Goal: Information Seeking & Learning: Compare options

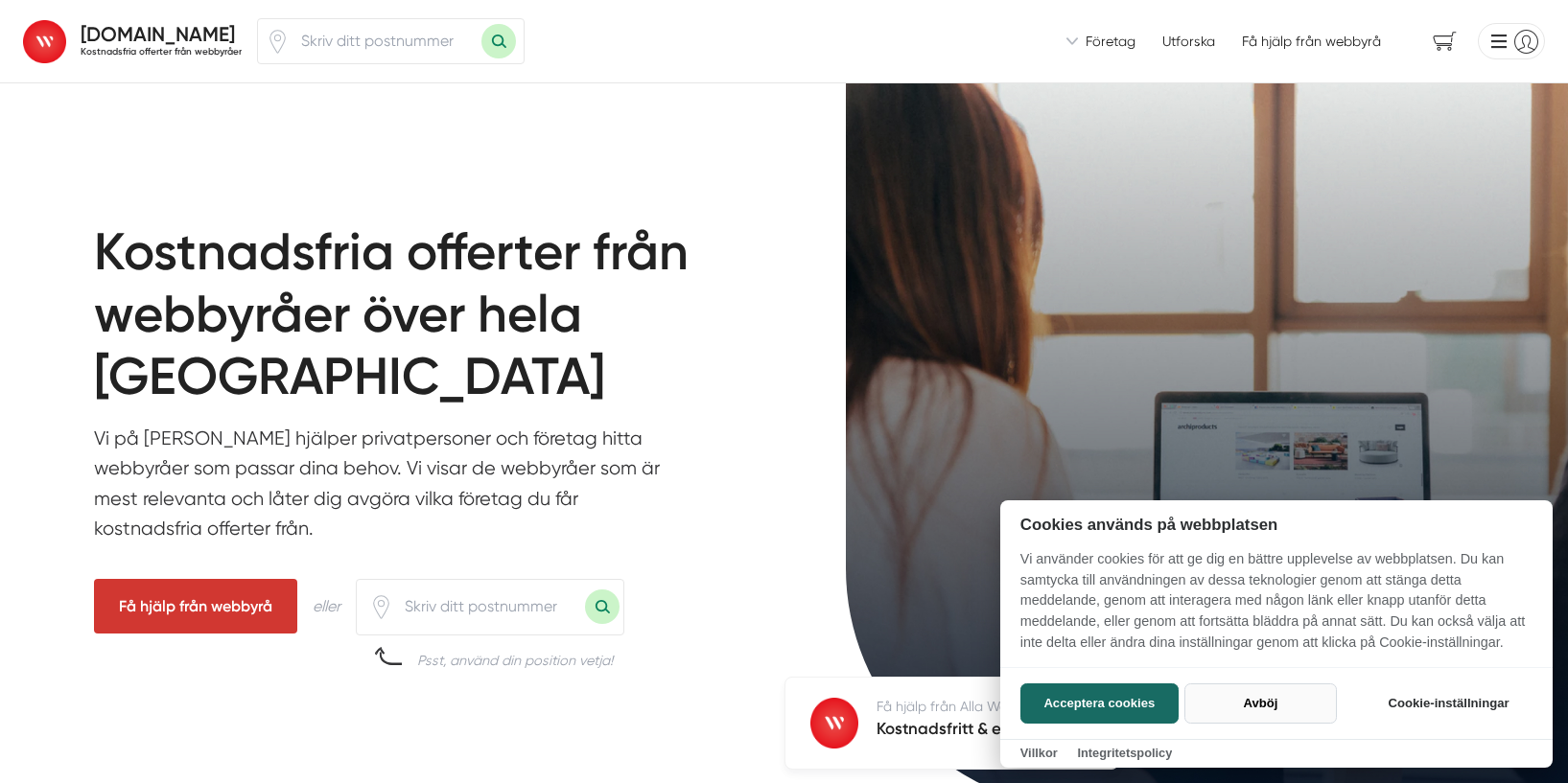
click at [1250, 690] on button "Avböj" at bounding box center [1260, 704] width 152 height 40
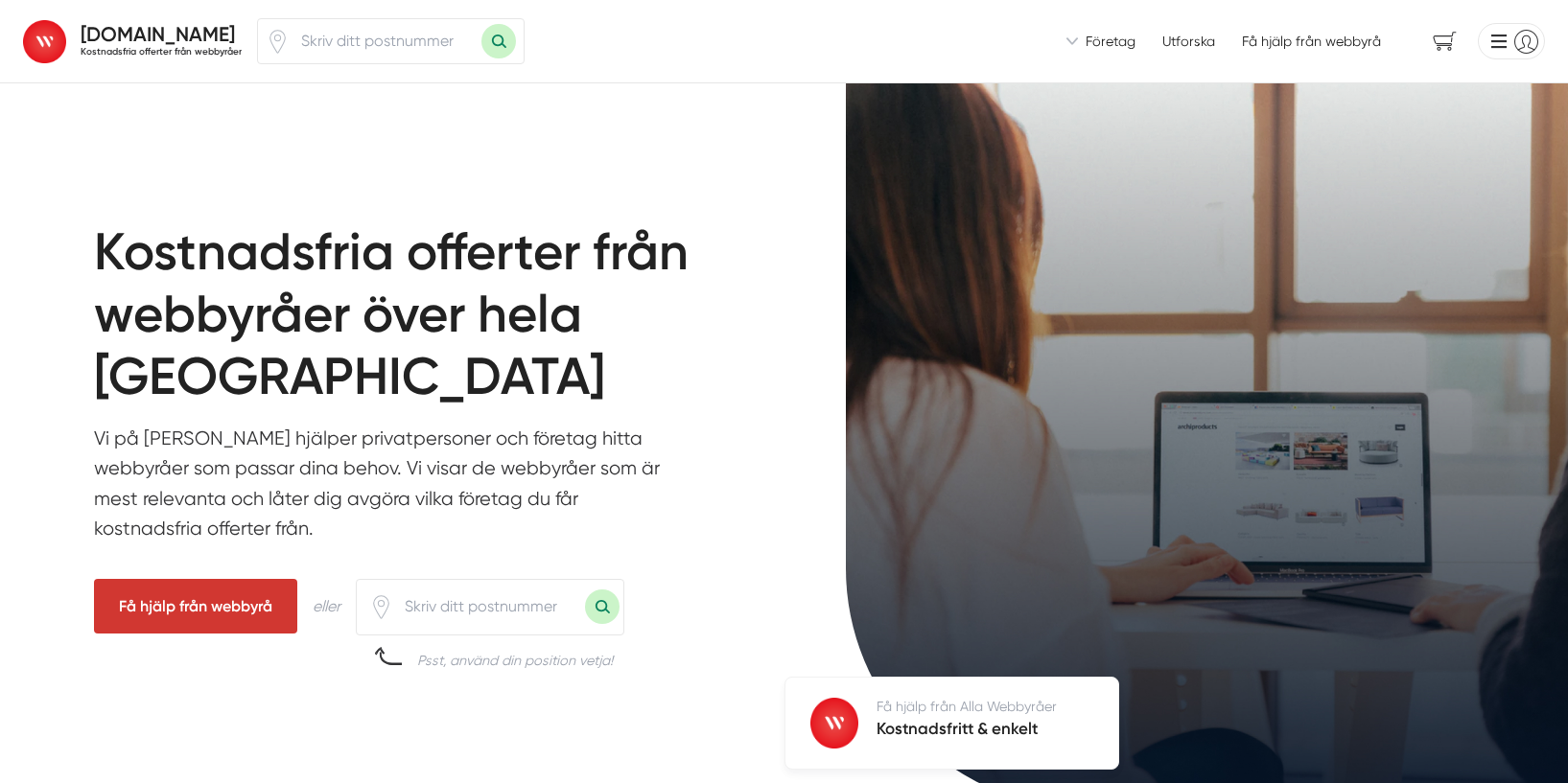
click at [1187, 46] on link "Utforska" at bounding box center [1188, 41] width 53 height 20
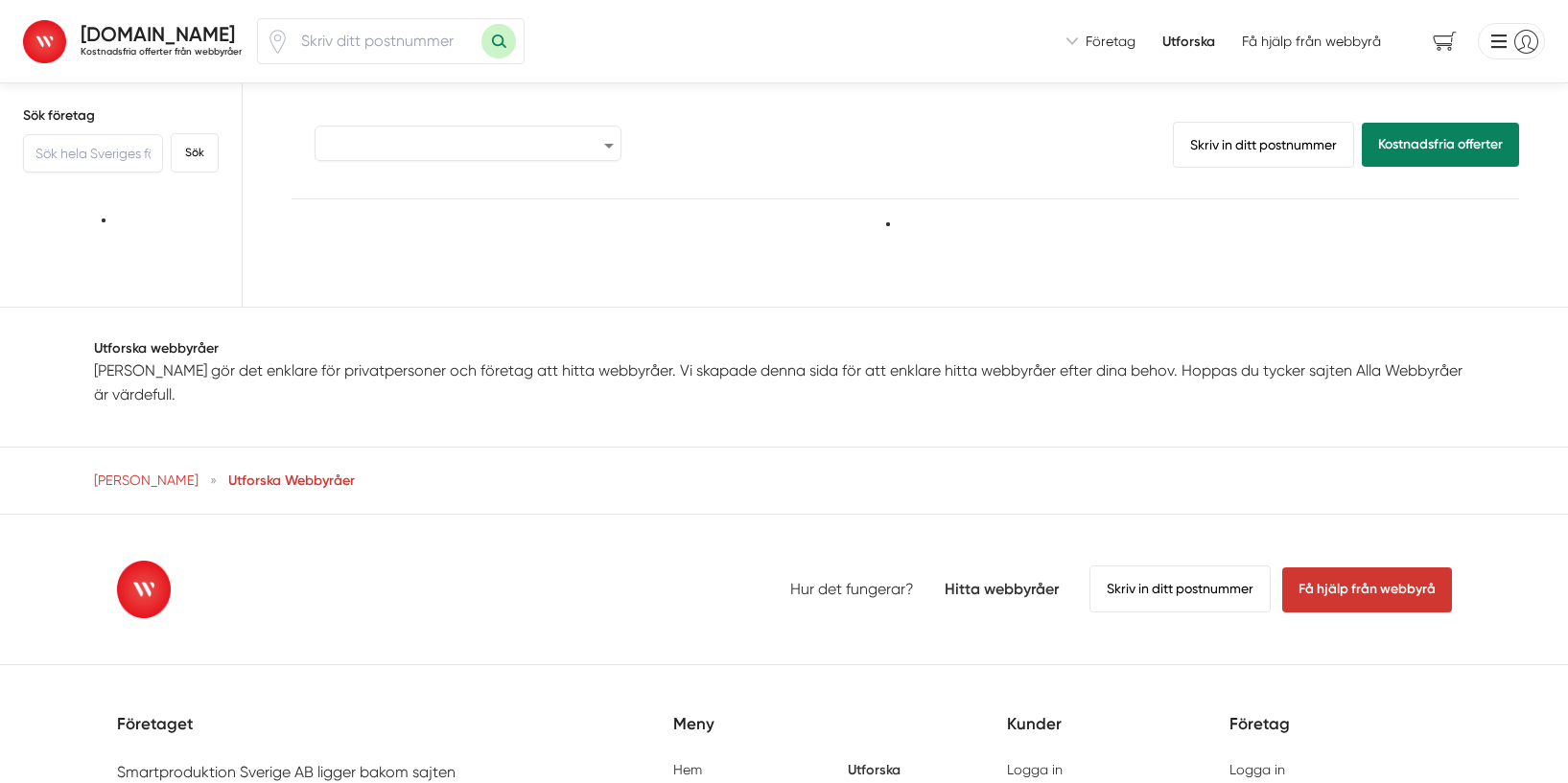
click at [1320, 37] on span "Få hjälp från webbyrå" at bounding box center [1311, 41] width 139 height 20
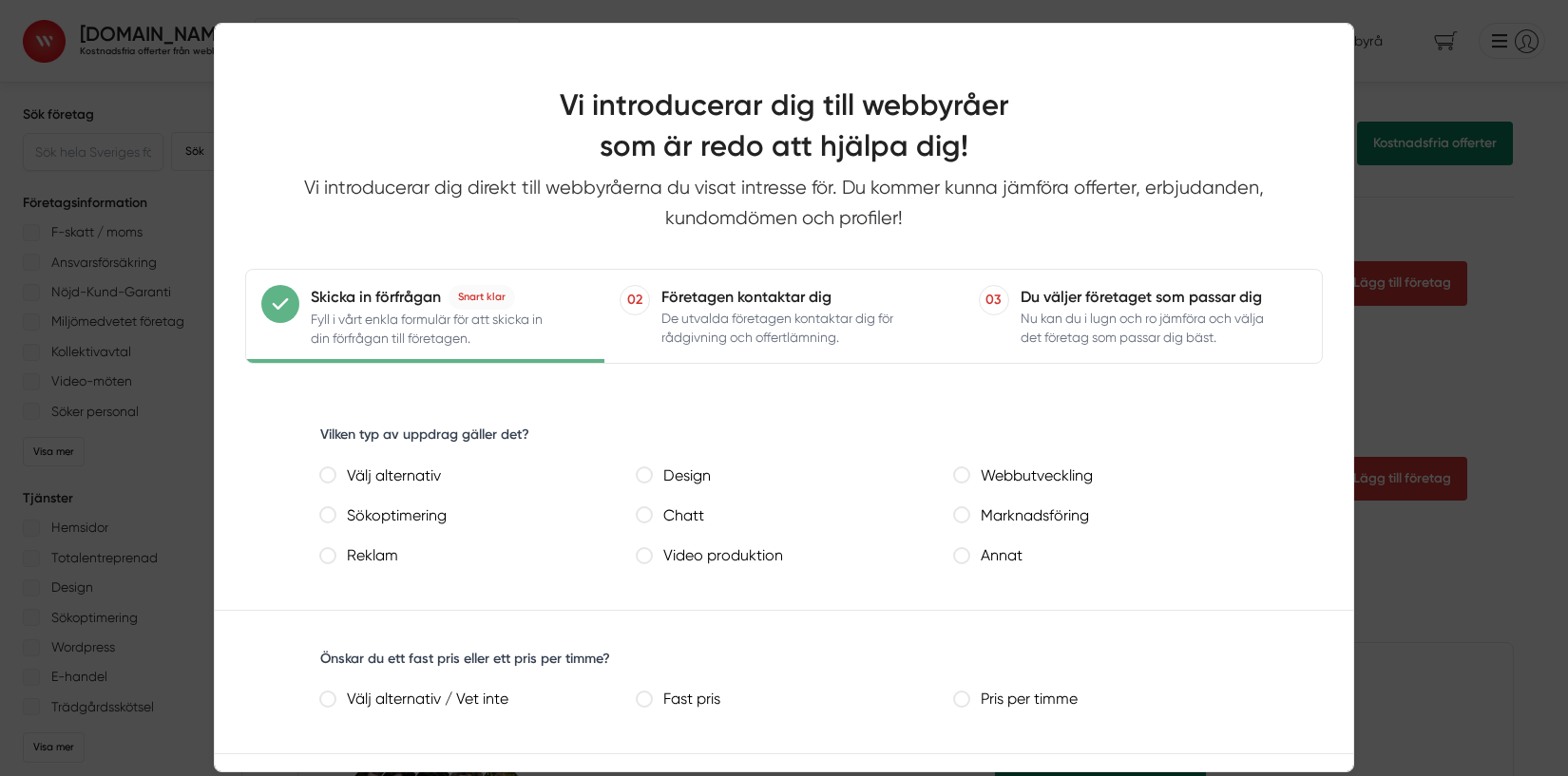
click at [1508, 226] on div at bounding box center [784, 388] width 1568 height 776
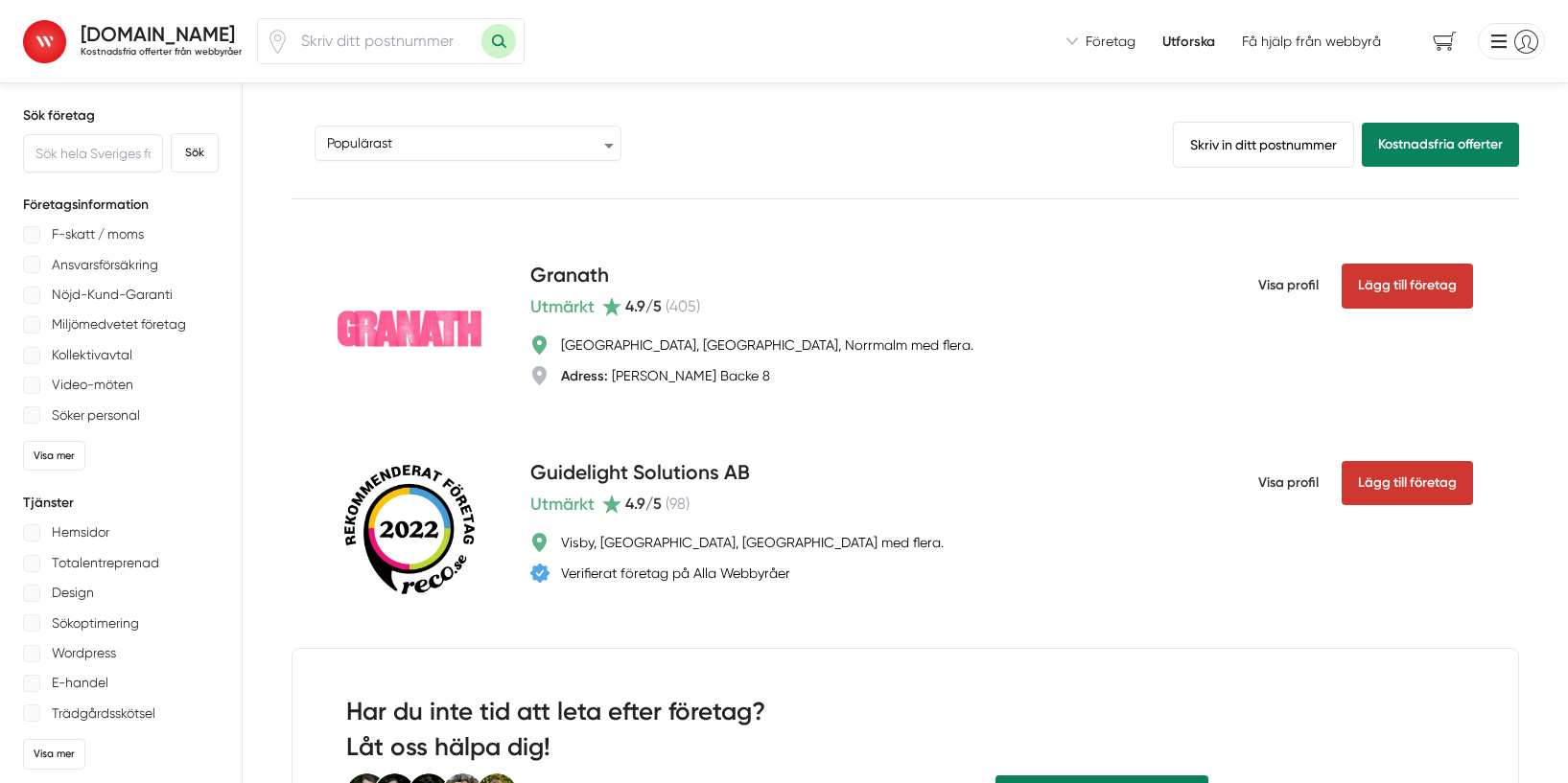
click at [1270, 31] on span "Få hjälp från webbyrå" at bounding box center [1311, 41] width 139 height 20
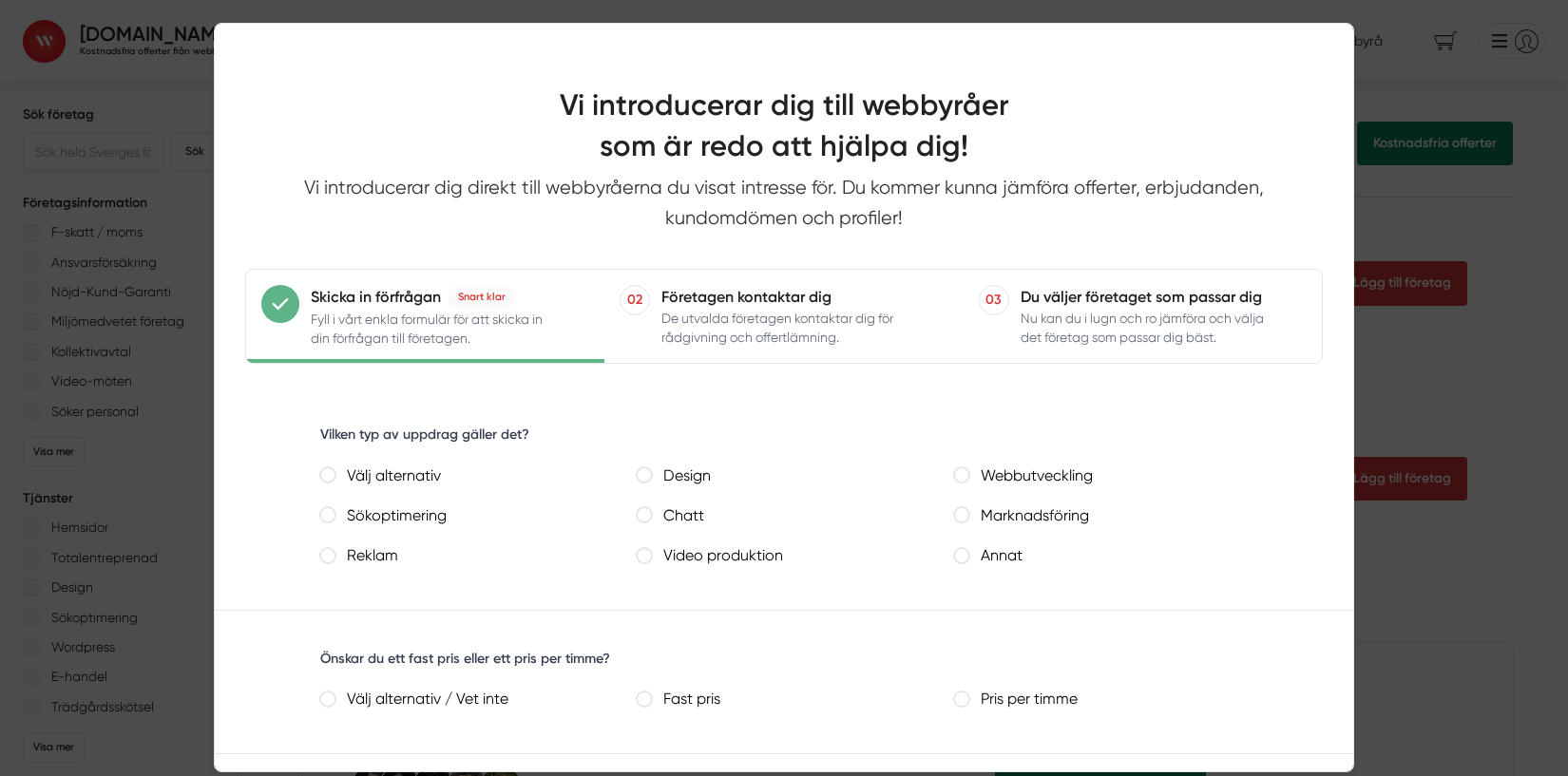
click at [1478, 228] on div at bounding box center [784, 388] width 1568 height 776
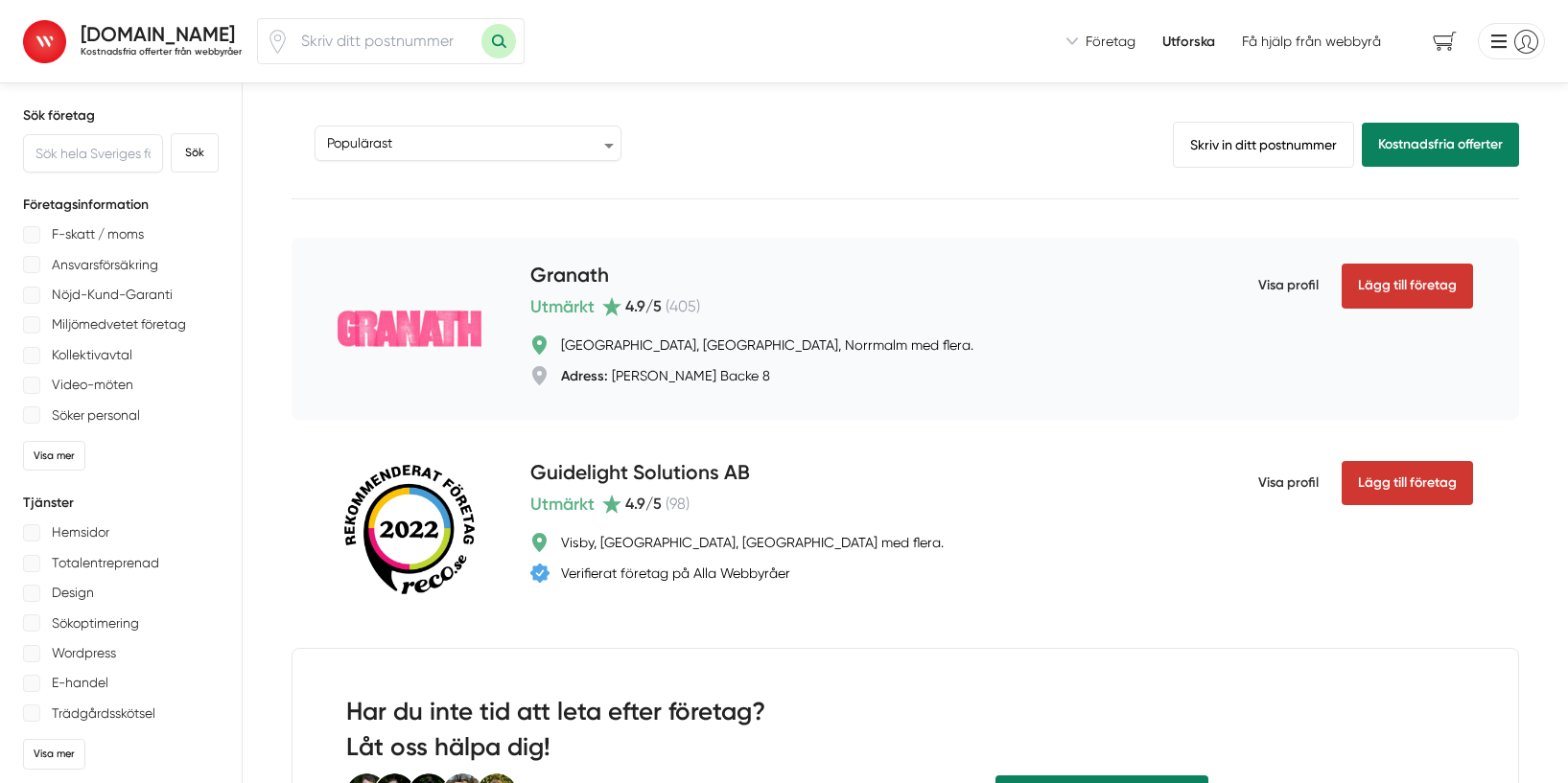
click at [380, 339] on img at bounding box center [409, 329] width 144 height 36
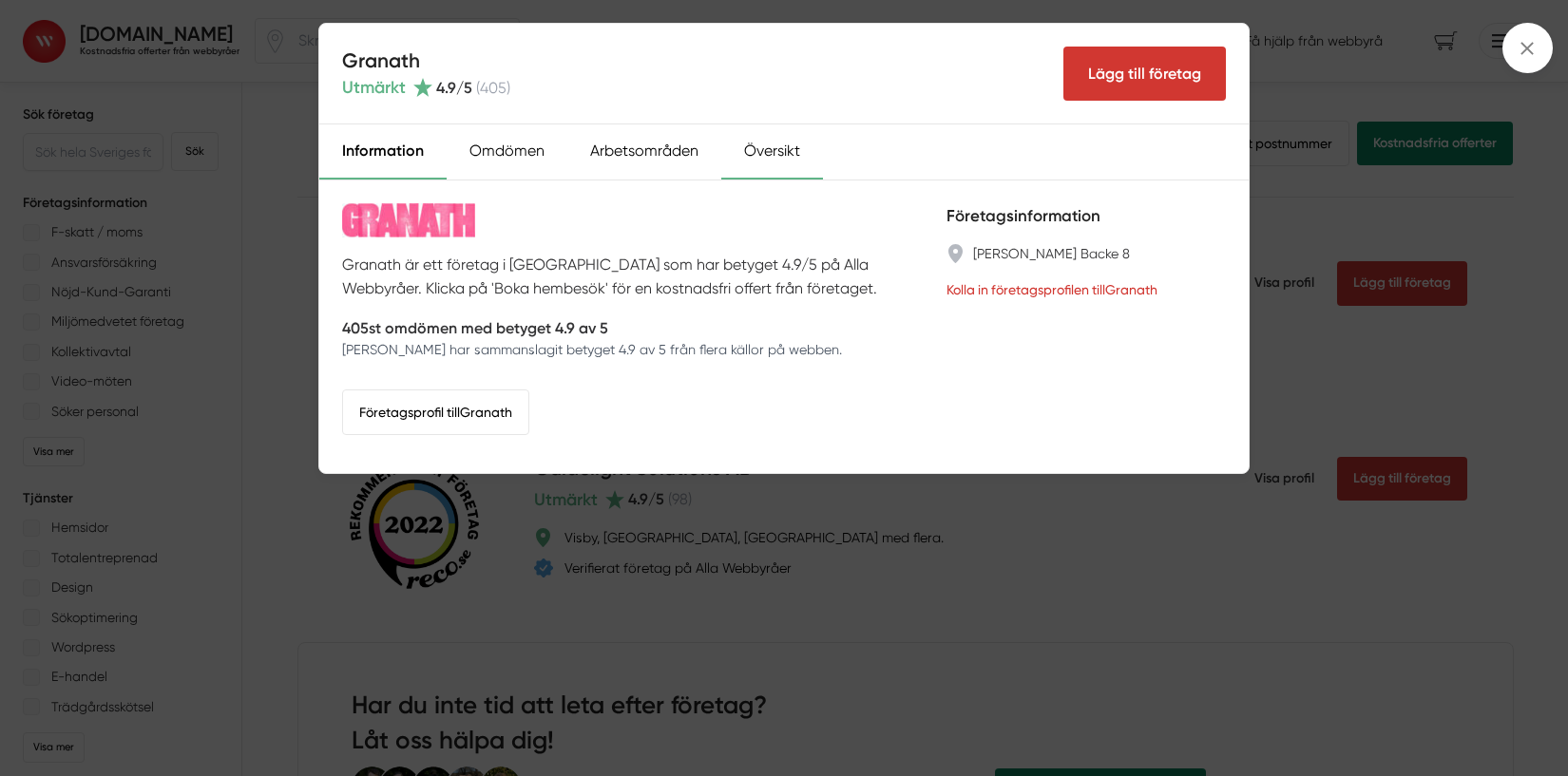
click at [769, 143] on div "Översikt" at bounding box center [772, 152] width 102 height 55
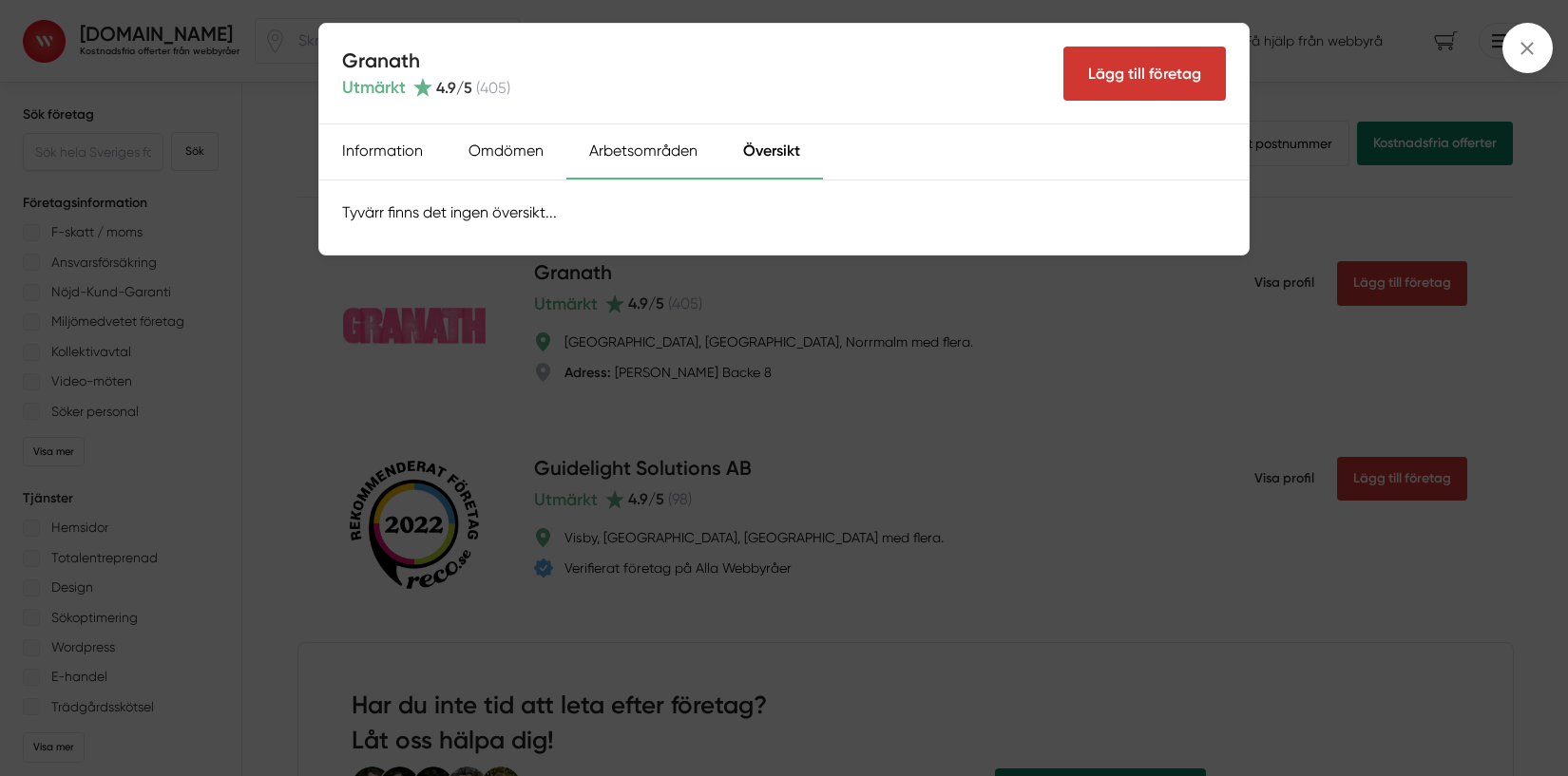
click at [650, 147] on div "Arbetsområden" at bounding box center [643, 152] width 154 height 55
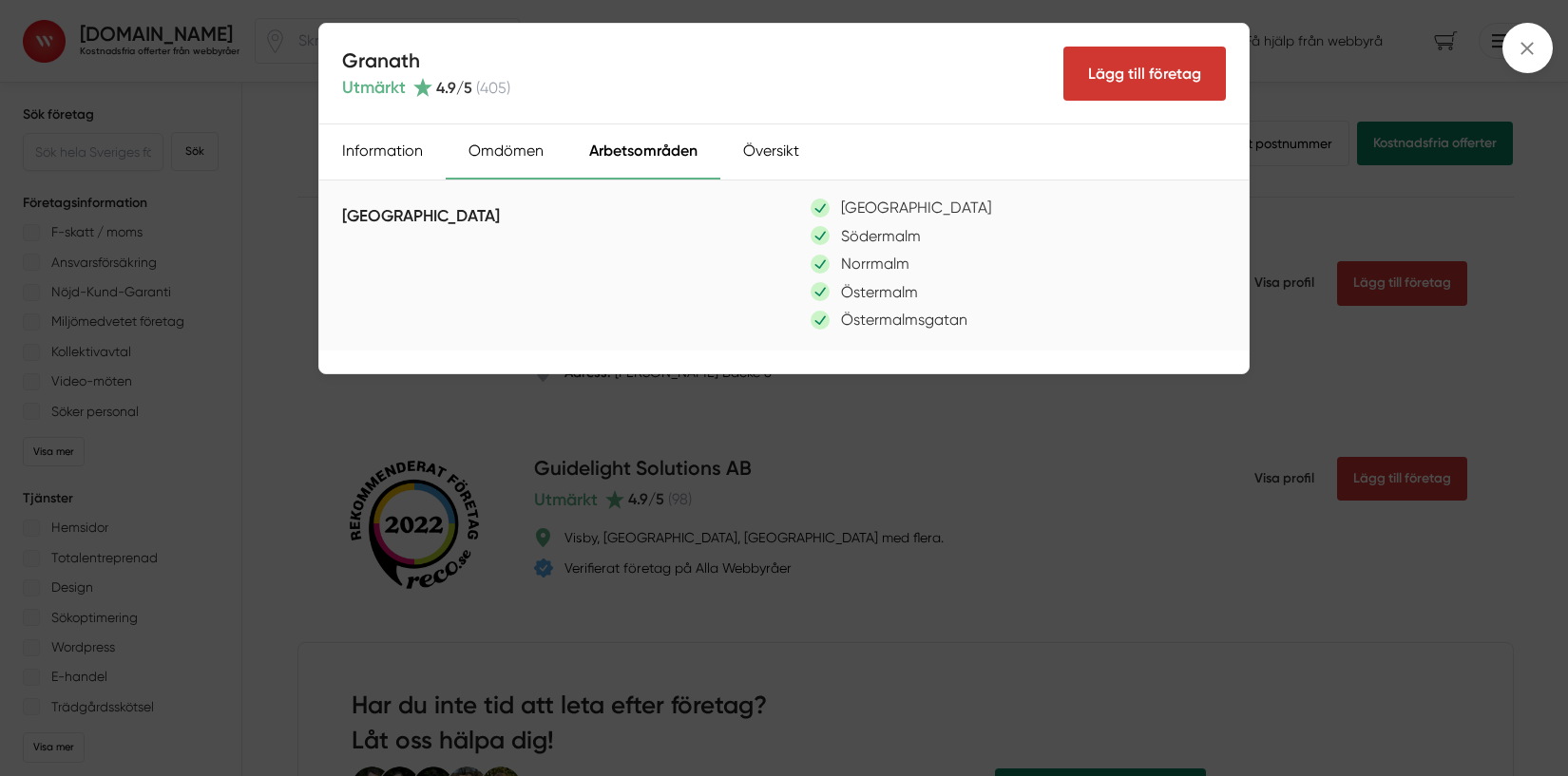
click at [502, 152] on div "Omdömen" at bounding box center [506, 152] width 121 height 55
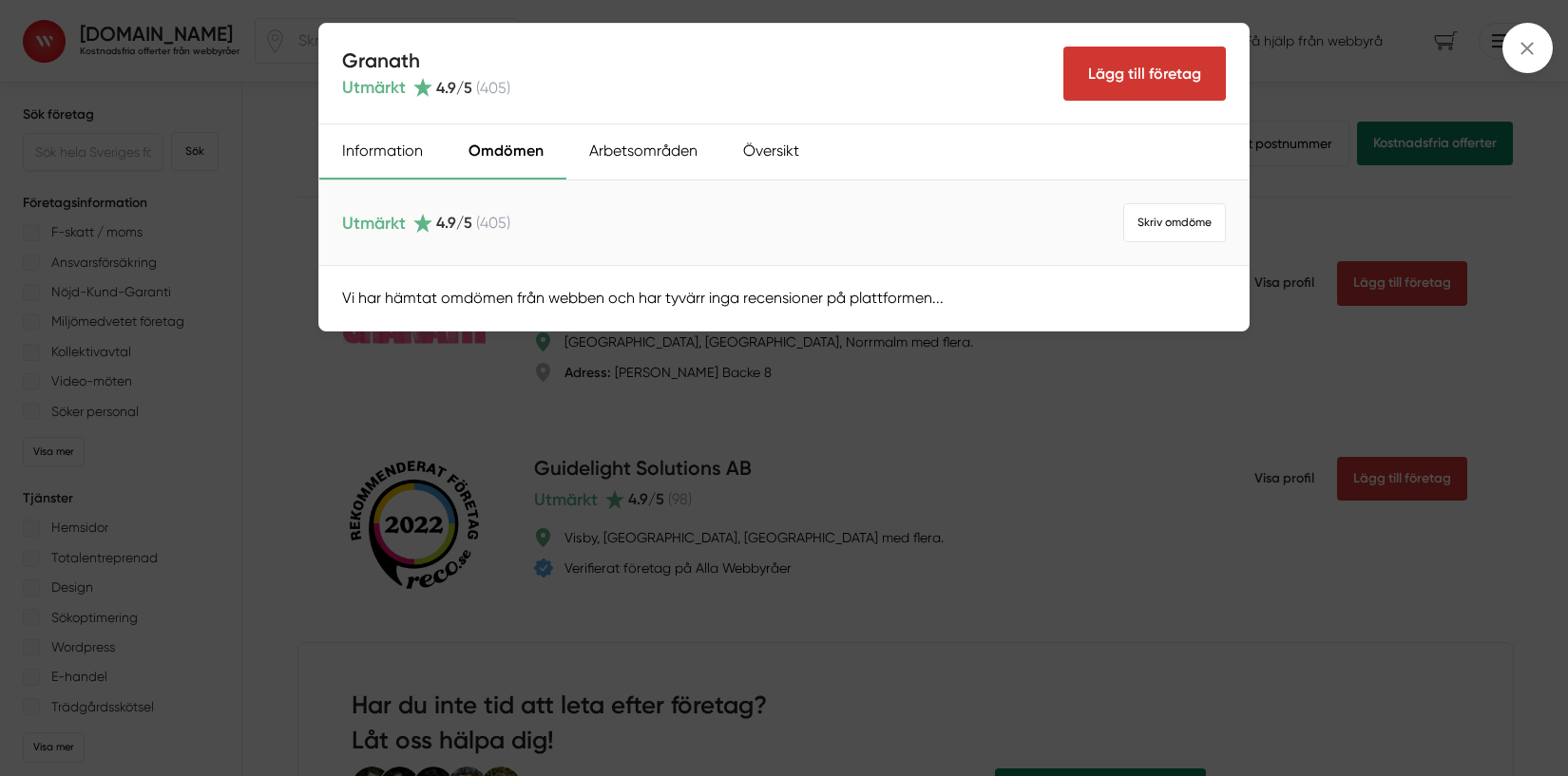
click at [394, 160] on div "Information" at bounding box center [382, 152] width 126 height 55
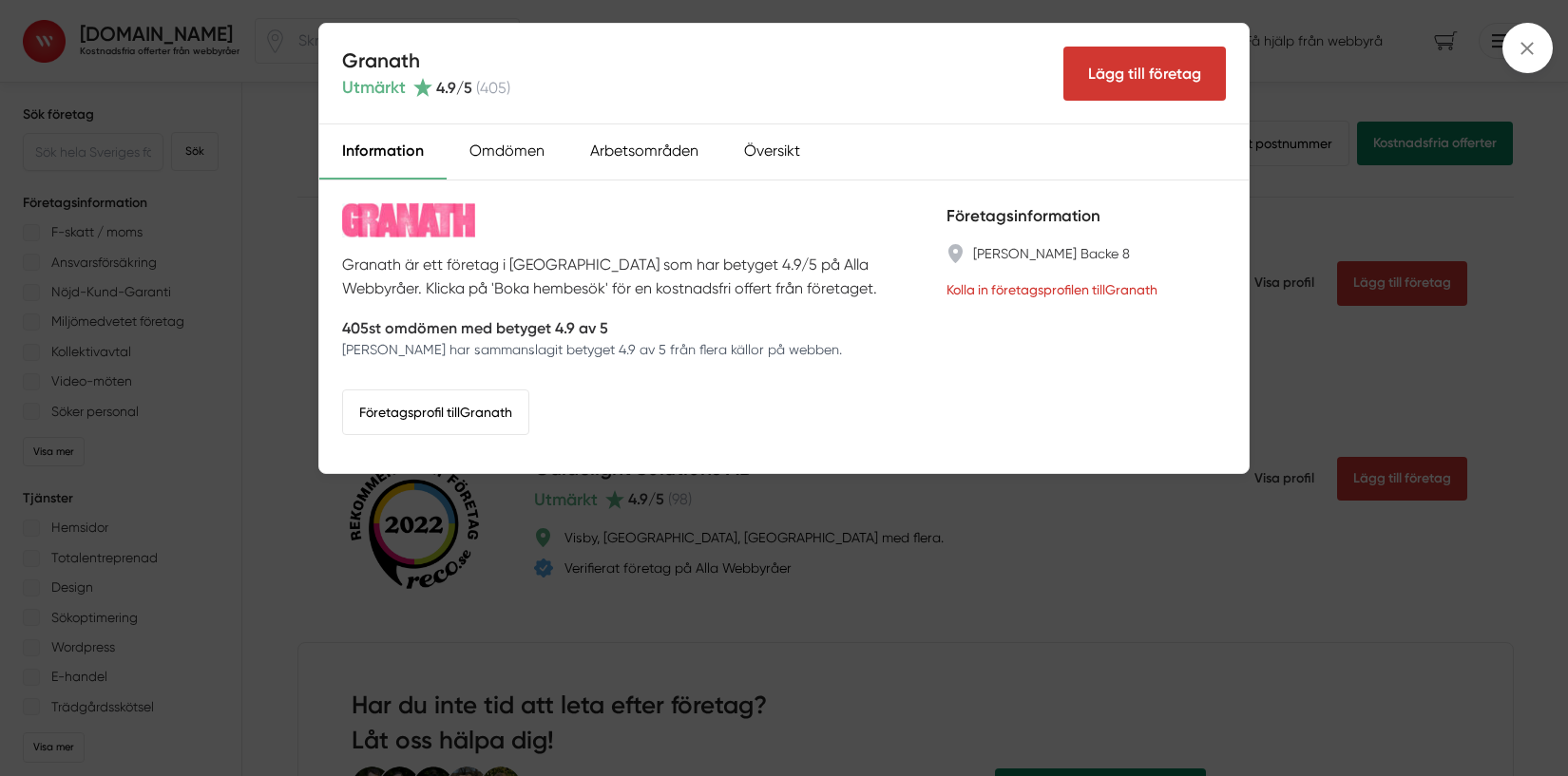
click at [269, 378] on div "Granath Utmärkt 4.9 /5 ( 405 ) Lägg till företag Information Omdömen Arbetsområ…" at bounding box center [784, 388] width 1568 height 776
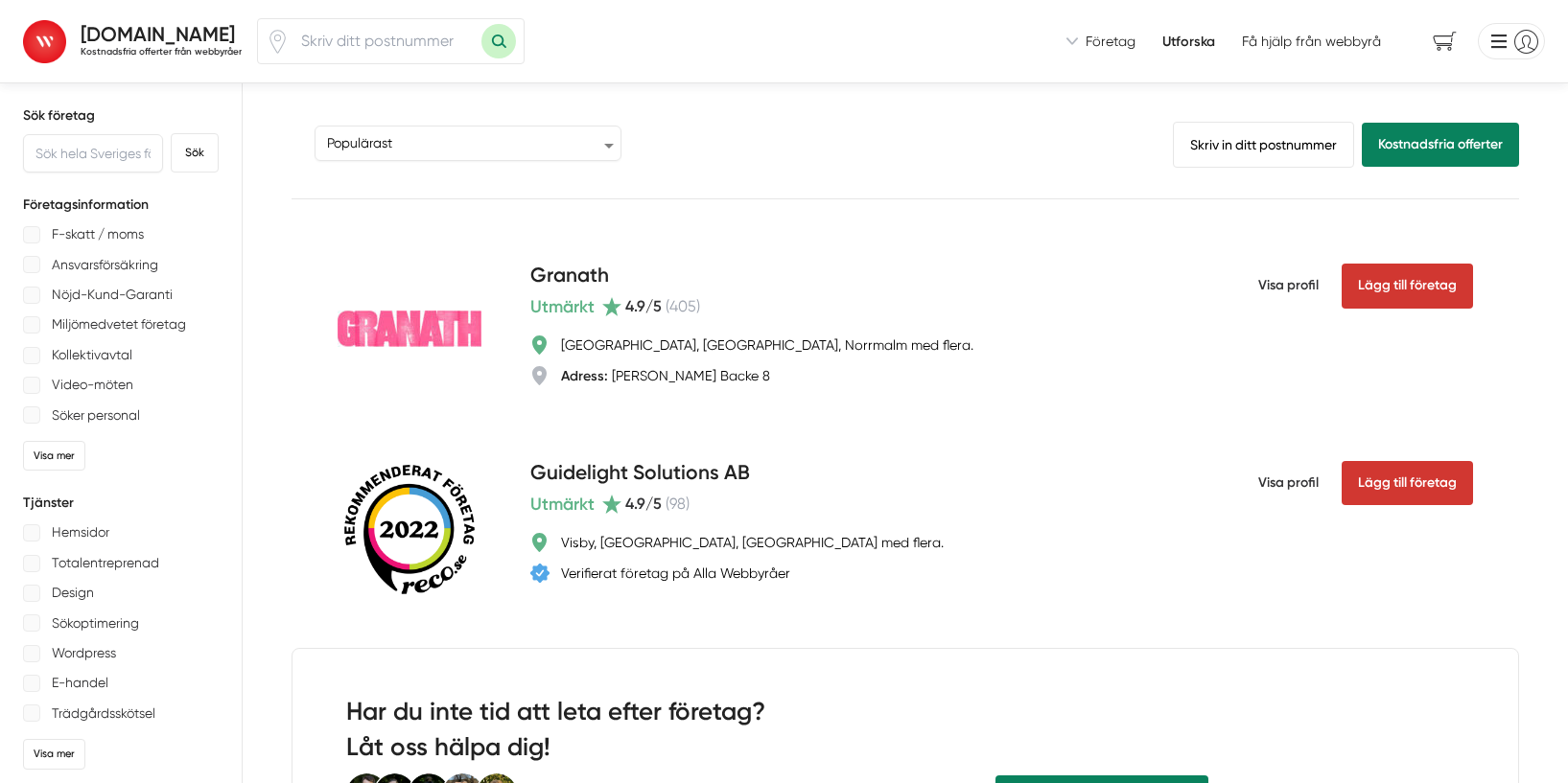
click at [336, 52] on input "number" at bounding box center [385, 41] width 191 height 44
click at [137, 22] on strong "[DOMAIN_NAME]" at bounding box center [157, 33] width 154 height 24
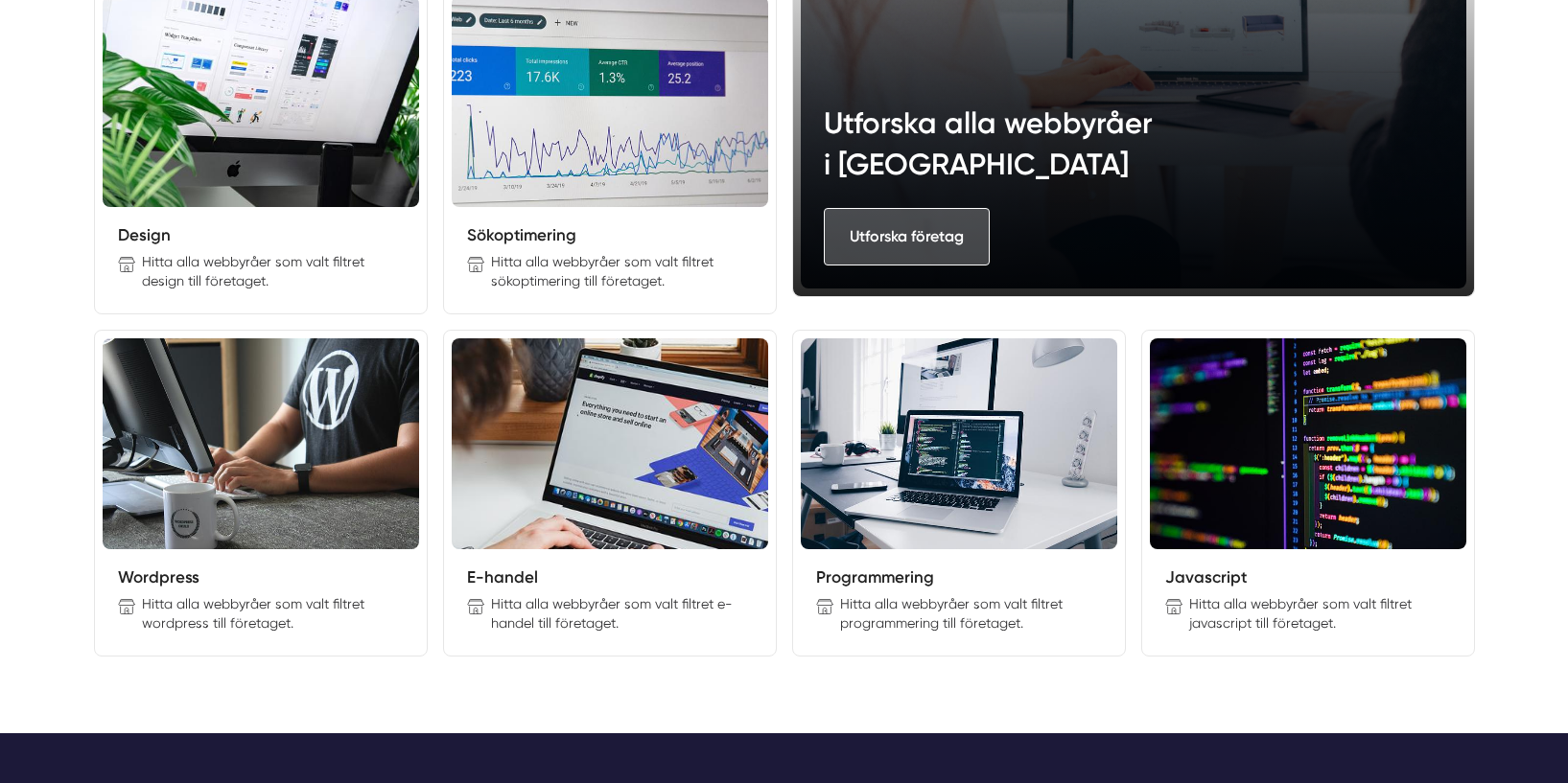
scroll to position [2512, 0]
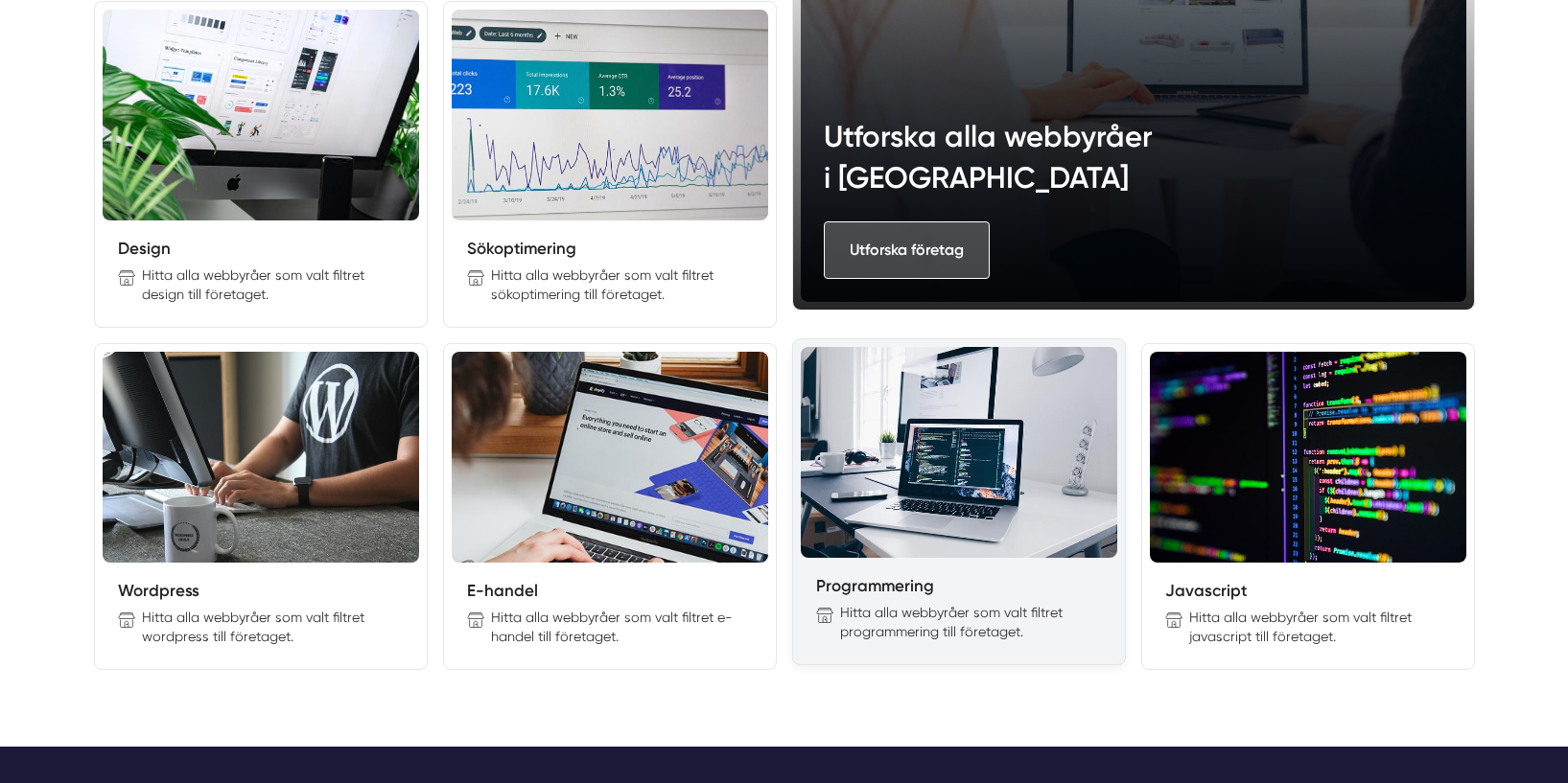
click at [939, 538] on img at bounding box center [959, 452] width 316 height 211
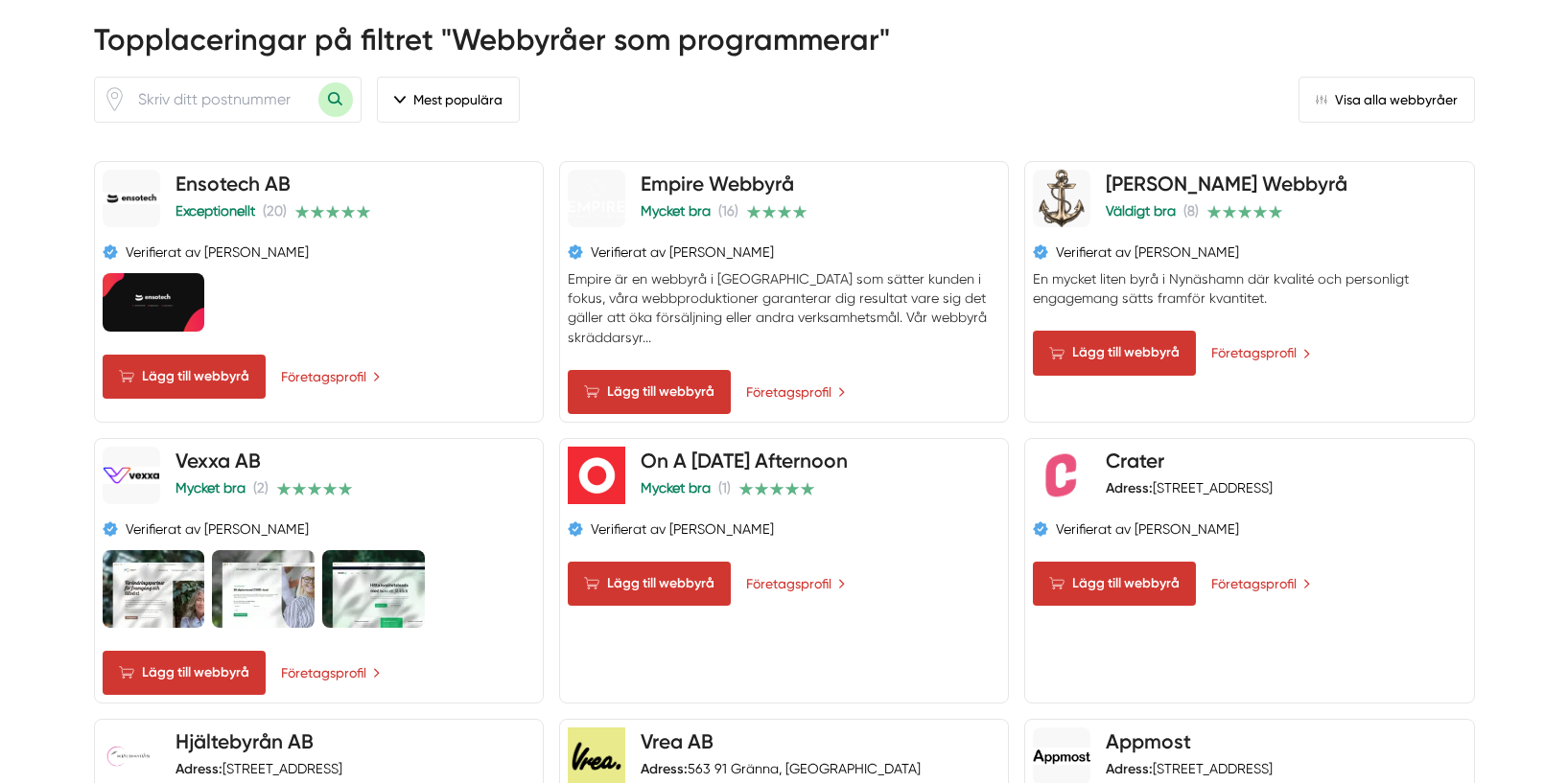
scroll to position [881, 0]
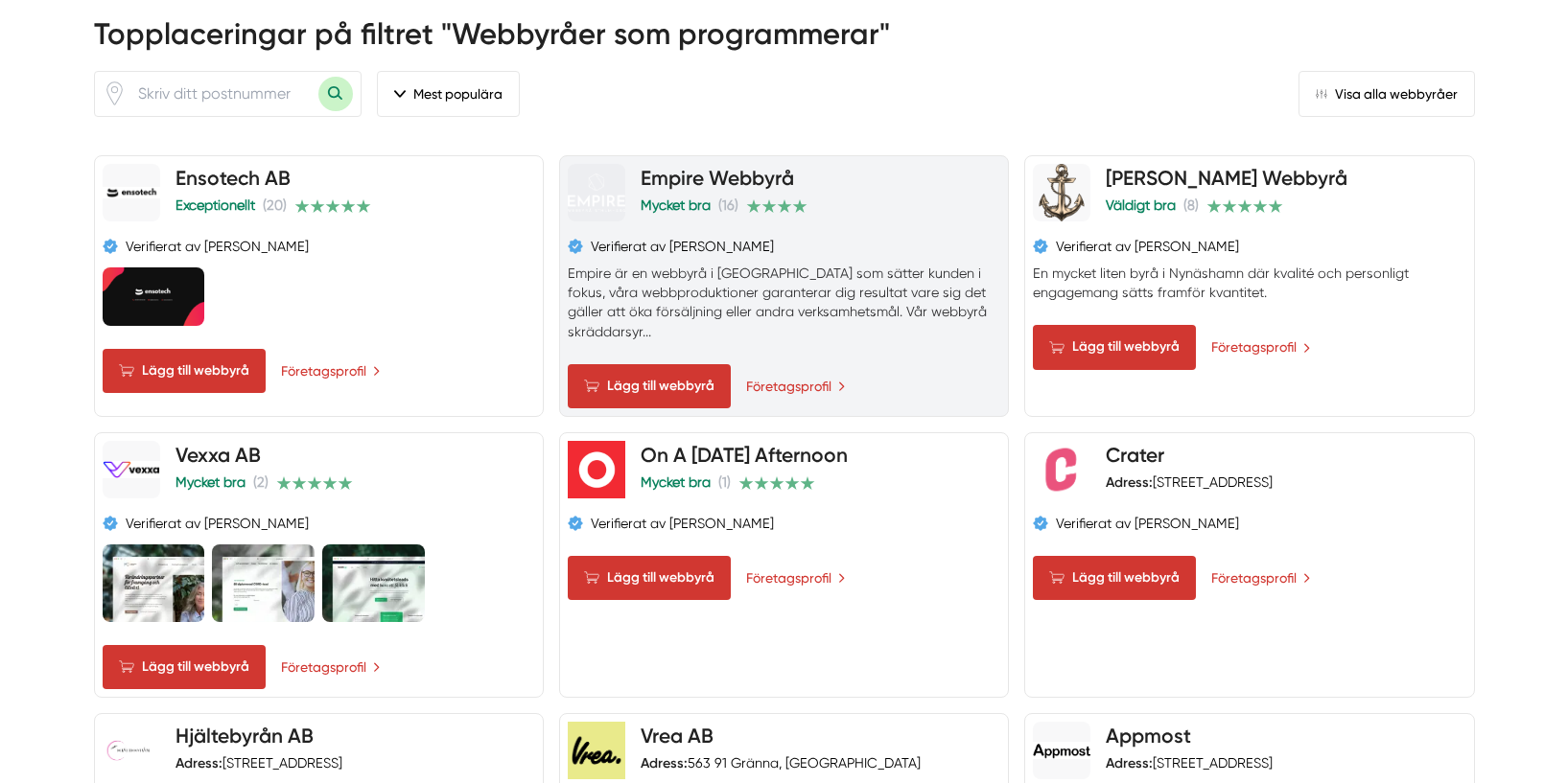
click at [892, 244] on div "Verifierat av [PERSON_NAME]" at bounding box center [783, 246] width 433 height 20
click at [774, 376] on link "Företagsprofil" at bounding box center [797, 386] width 103 height 21
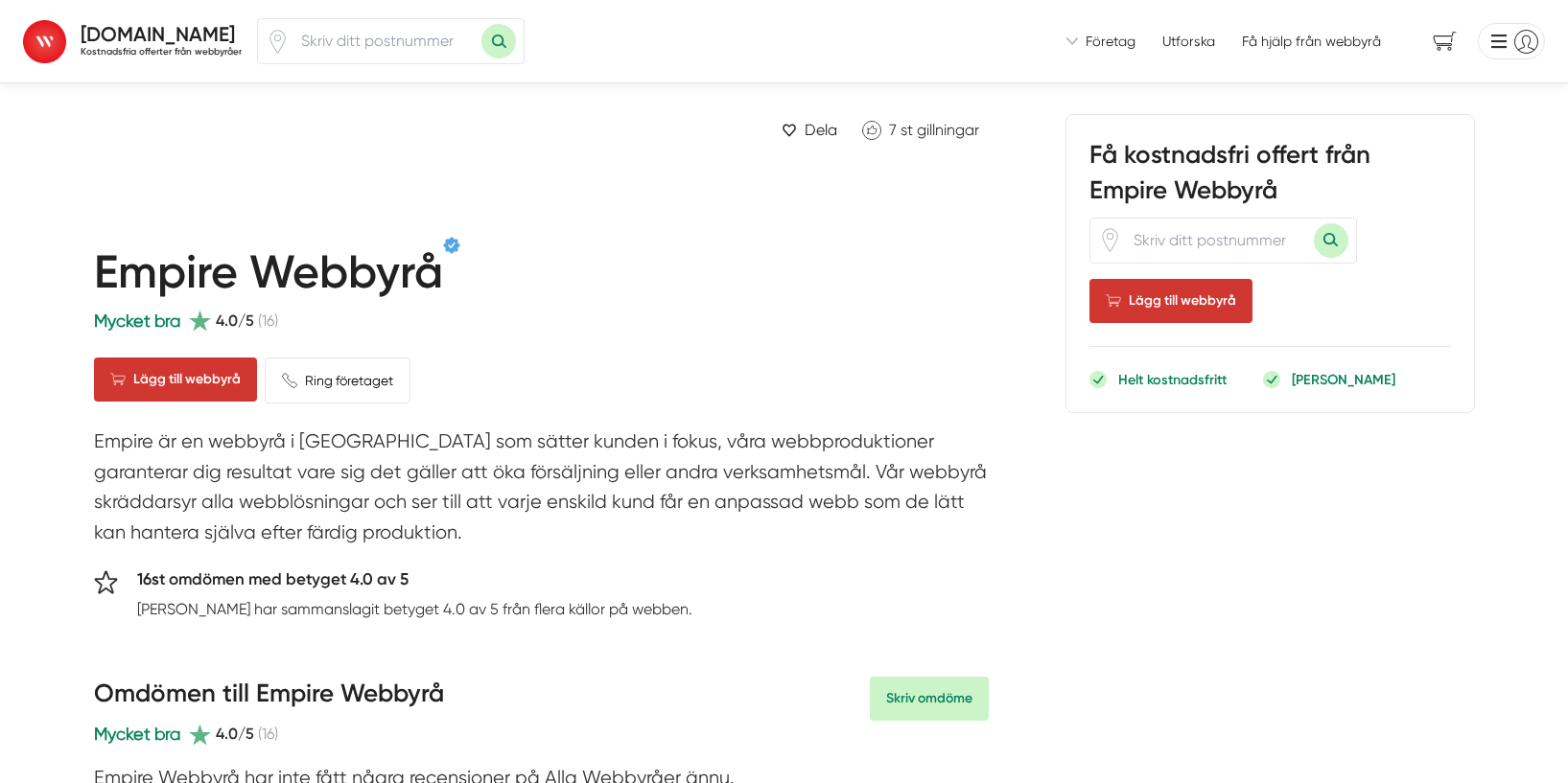
click at [394, 41] on input "number" at bounding box center [385, 41] width 191 height 44
type input "60376"
click at [481, 24] on button "Sök med postnummer" at bounding box center [497, 40] width 34 height 34
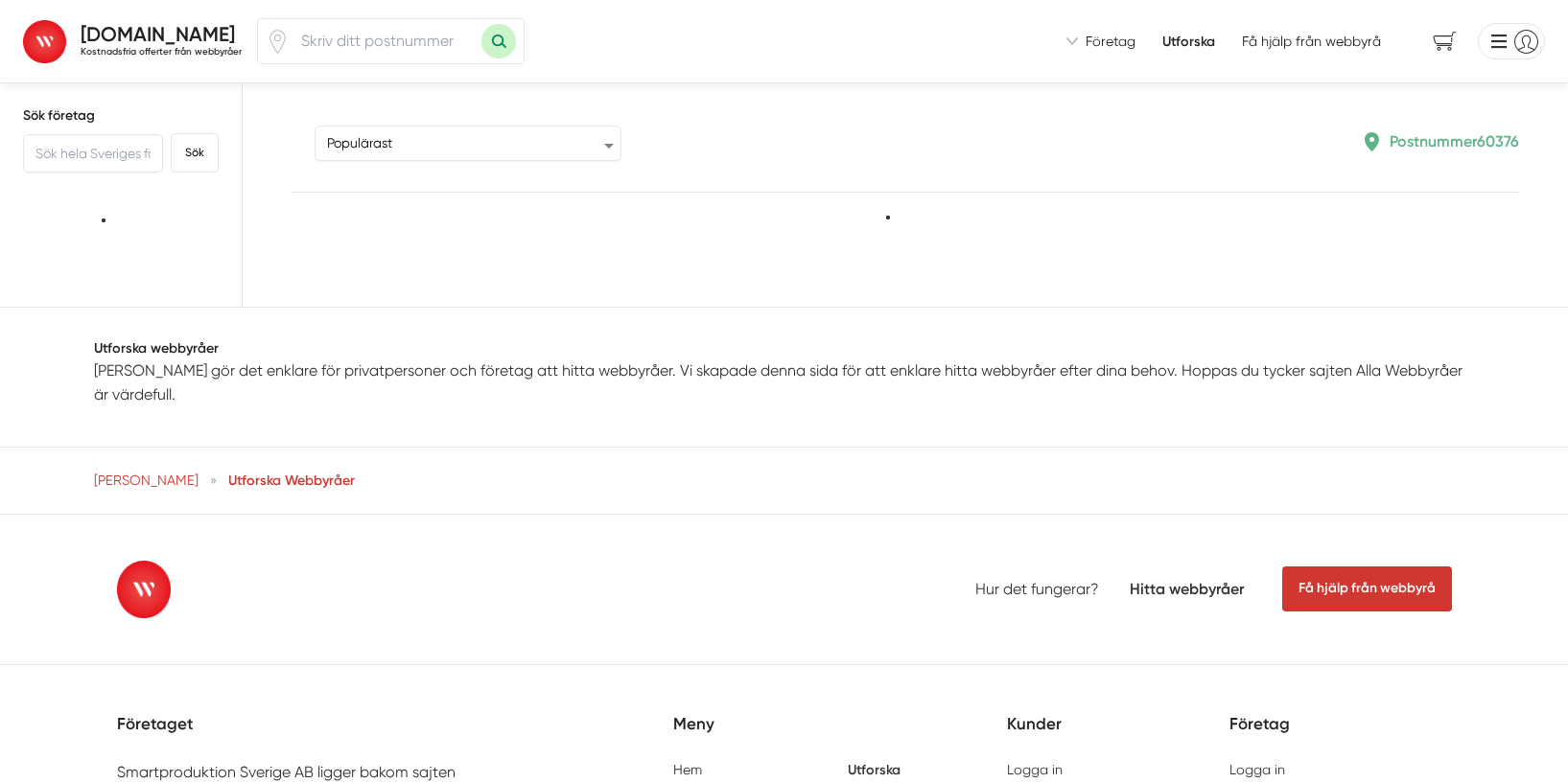
type input "60376"
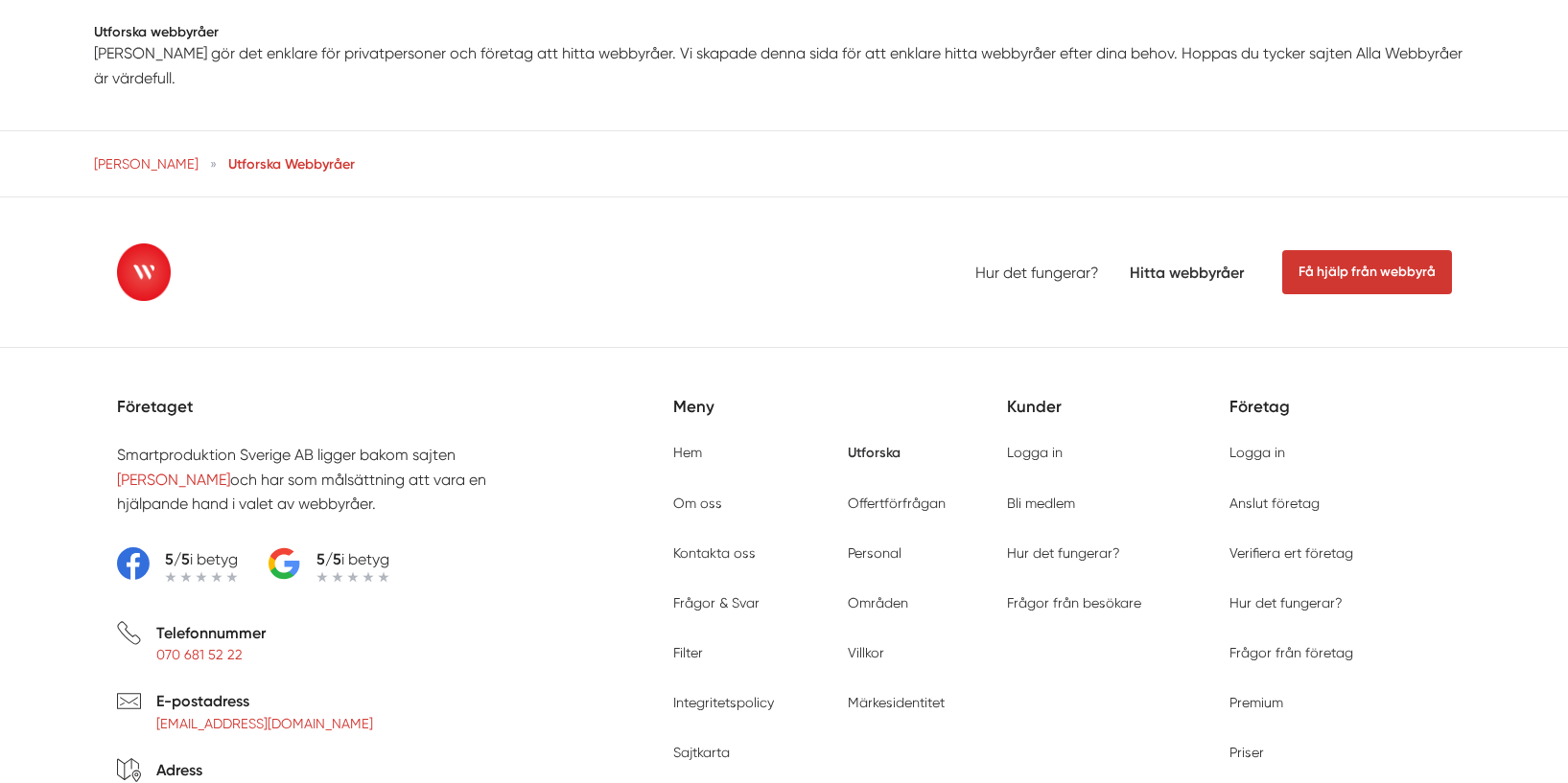
scroll to position [4275, 0]
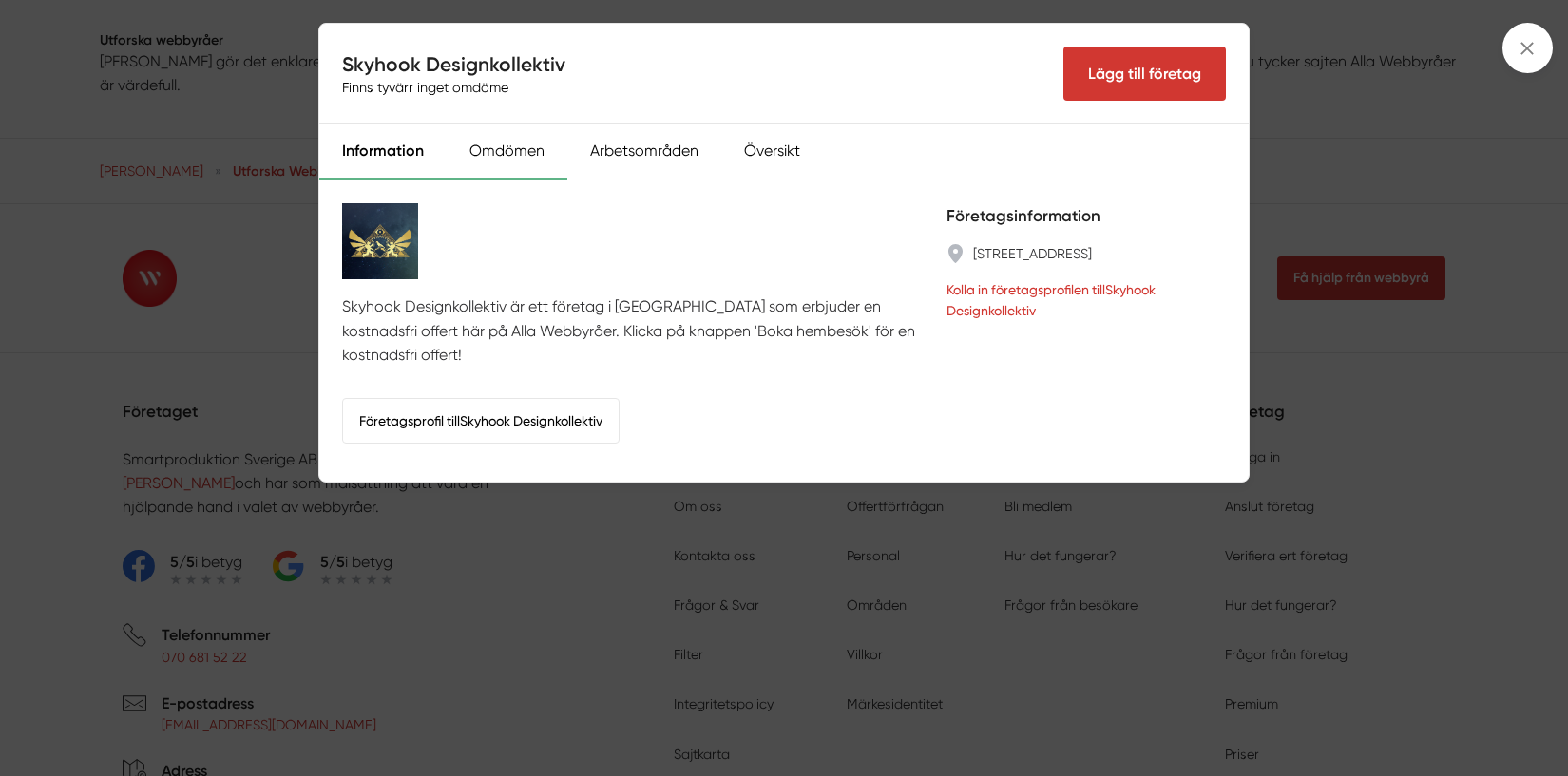
click at [486, 163] on div "Omdömen" at bounding box center [507, 152] width 121 height 55
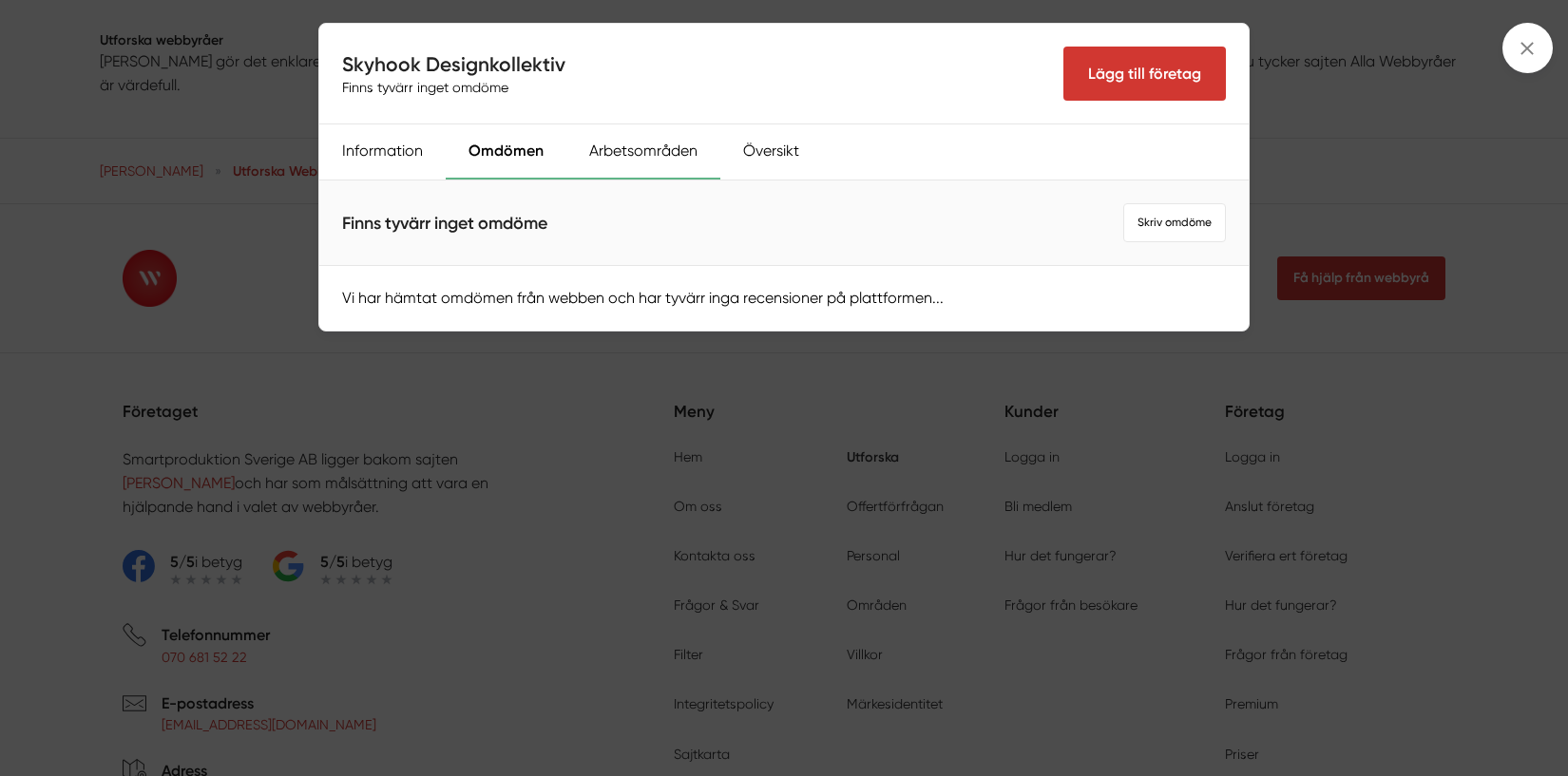
click at [623, 167] on div "Arbetsområden" at bounding box center [643, 152] width 154 height 55
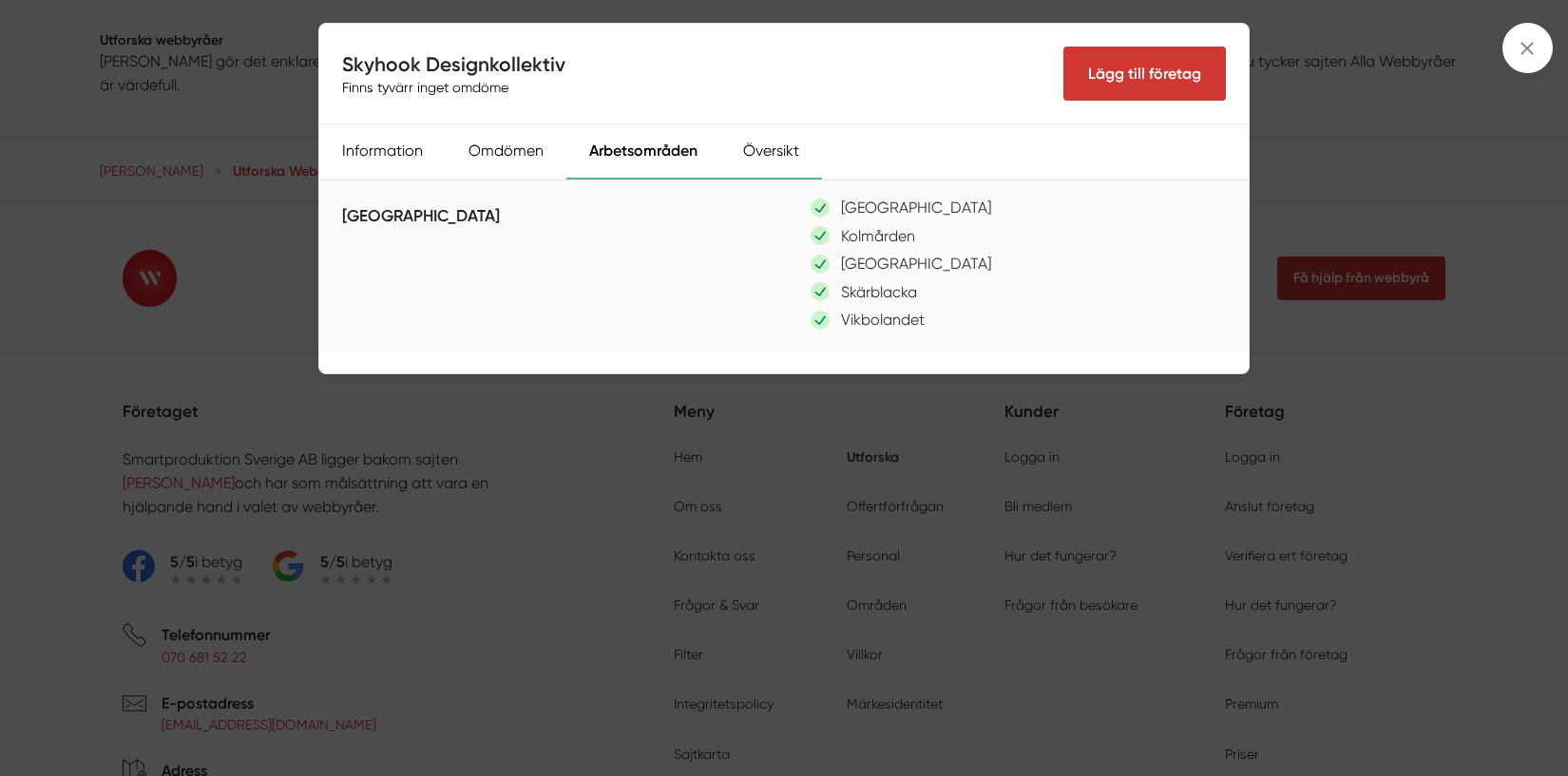
click at [763, 155] on div "Översikt" at bounding box center [771, 152] width 102 height 55
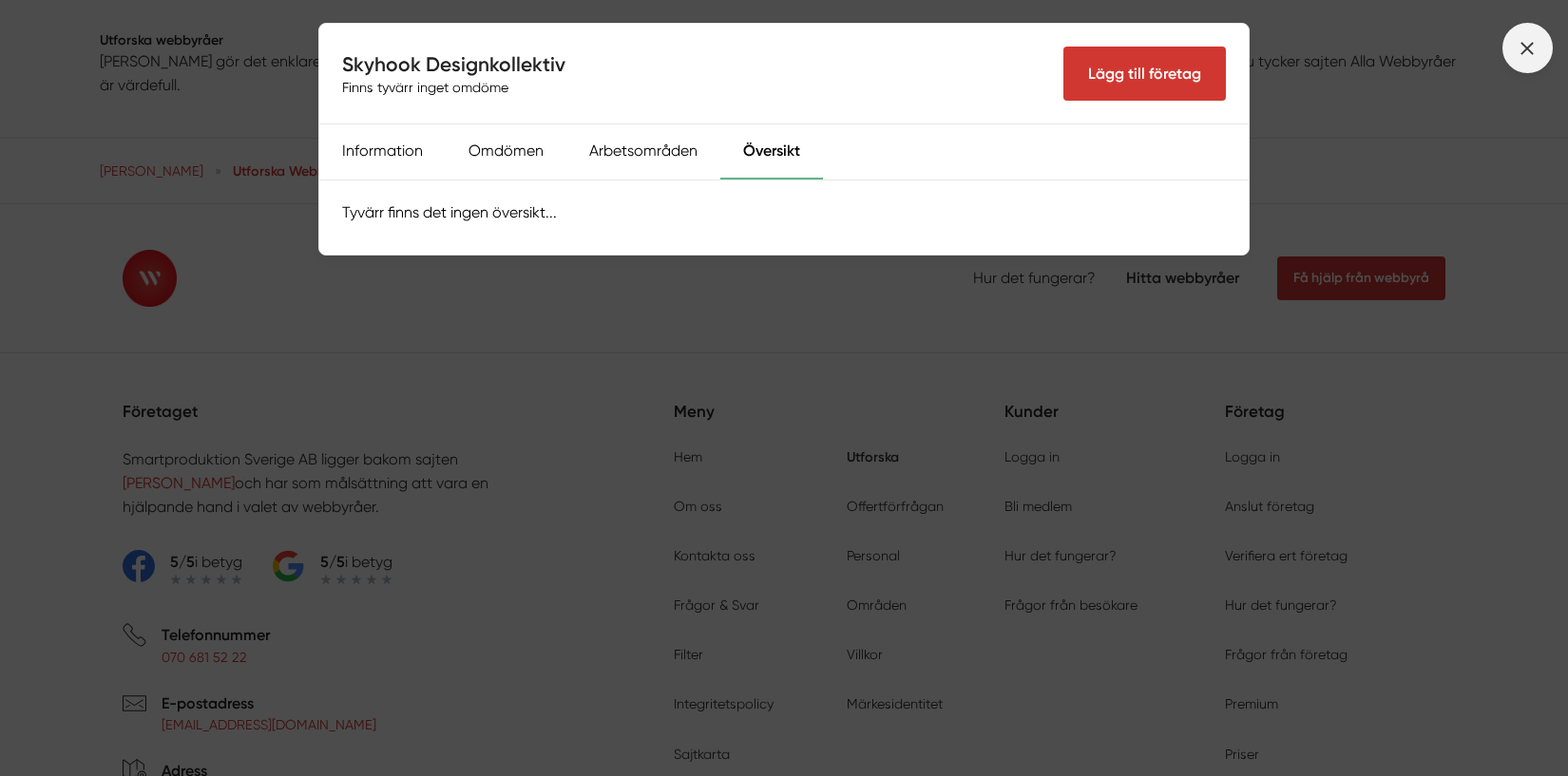
click at [1525, 60] on span at bounding box center [1528, 48] width 51 height 51
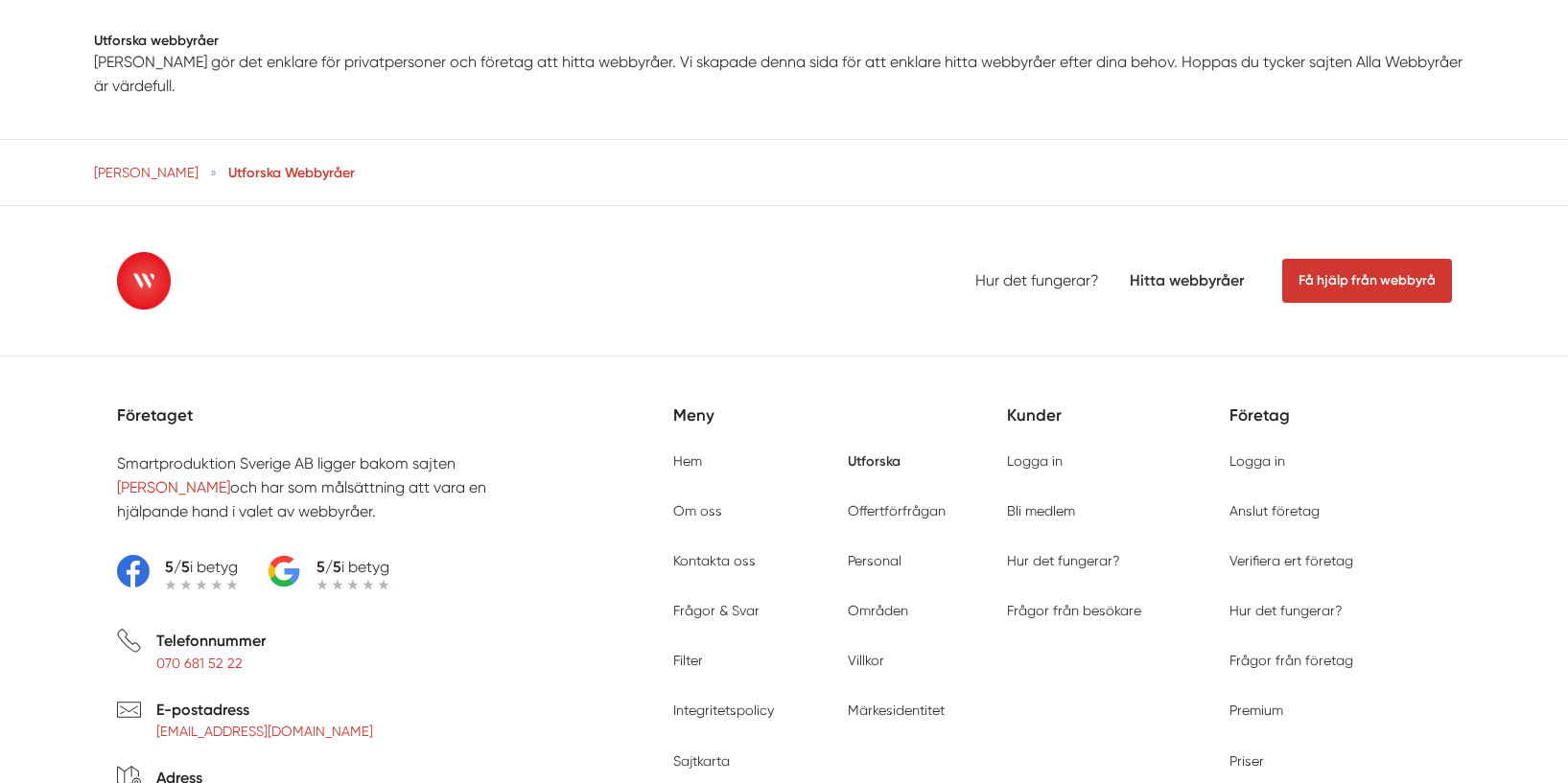
click at [660, 205] on div "Utforska webbyråer [PERSON_NAME] gör det enklare för privatpersoner och företag…" at bounding box center [784, 102] width 1568 height 206
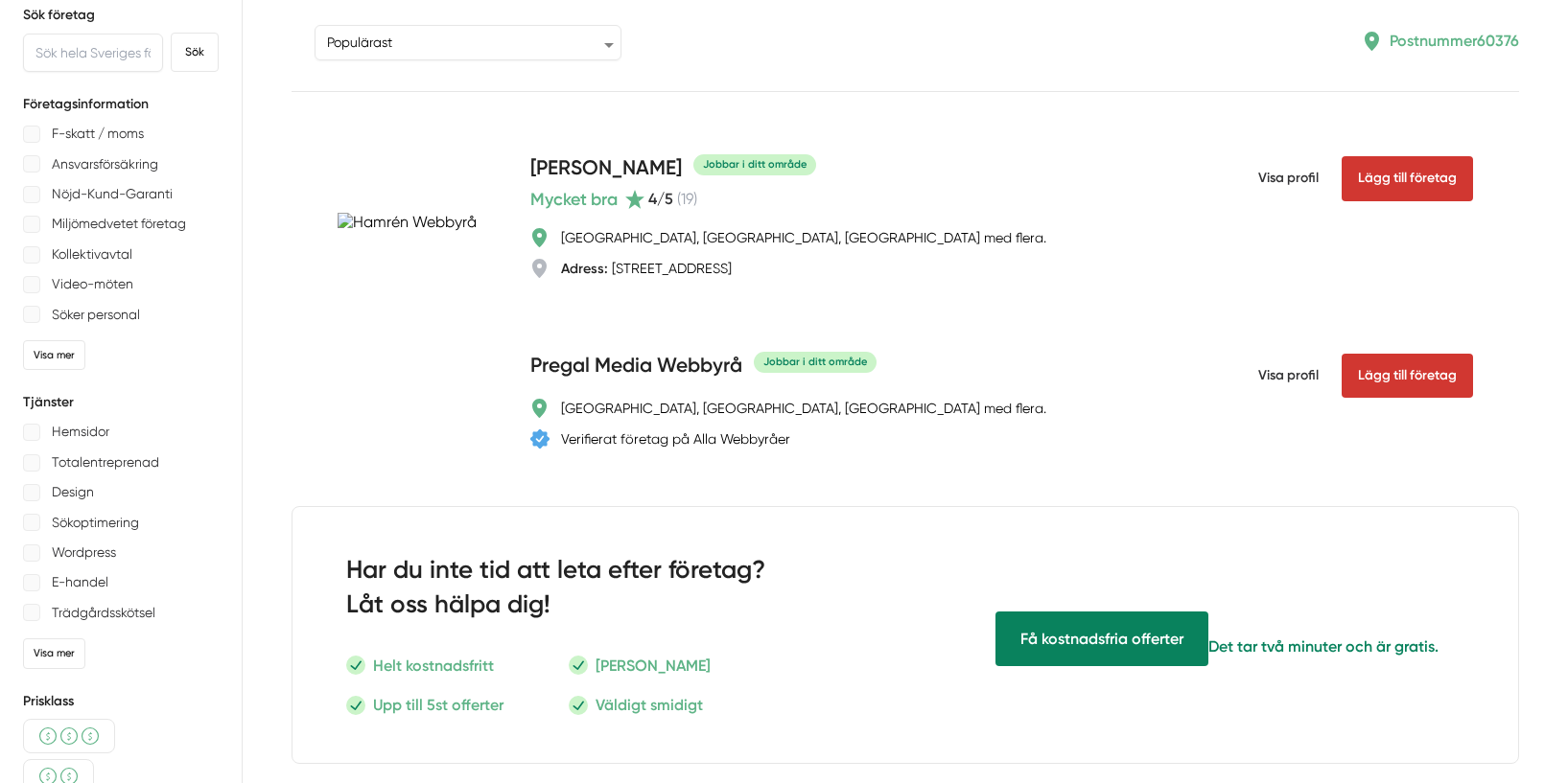
scroll to position [0, 0]
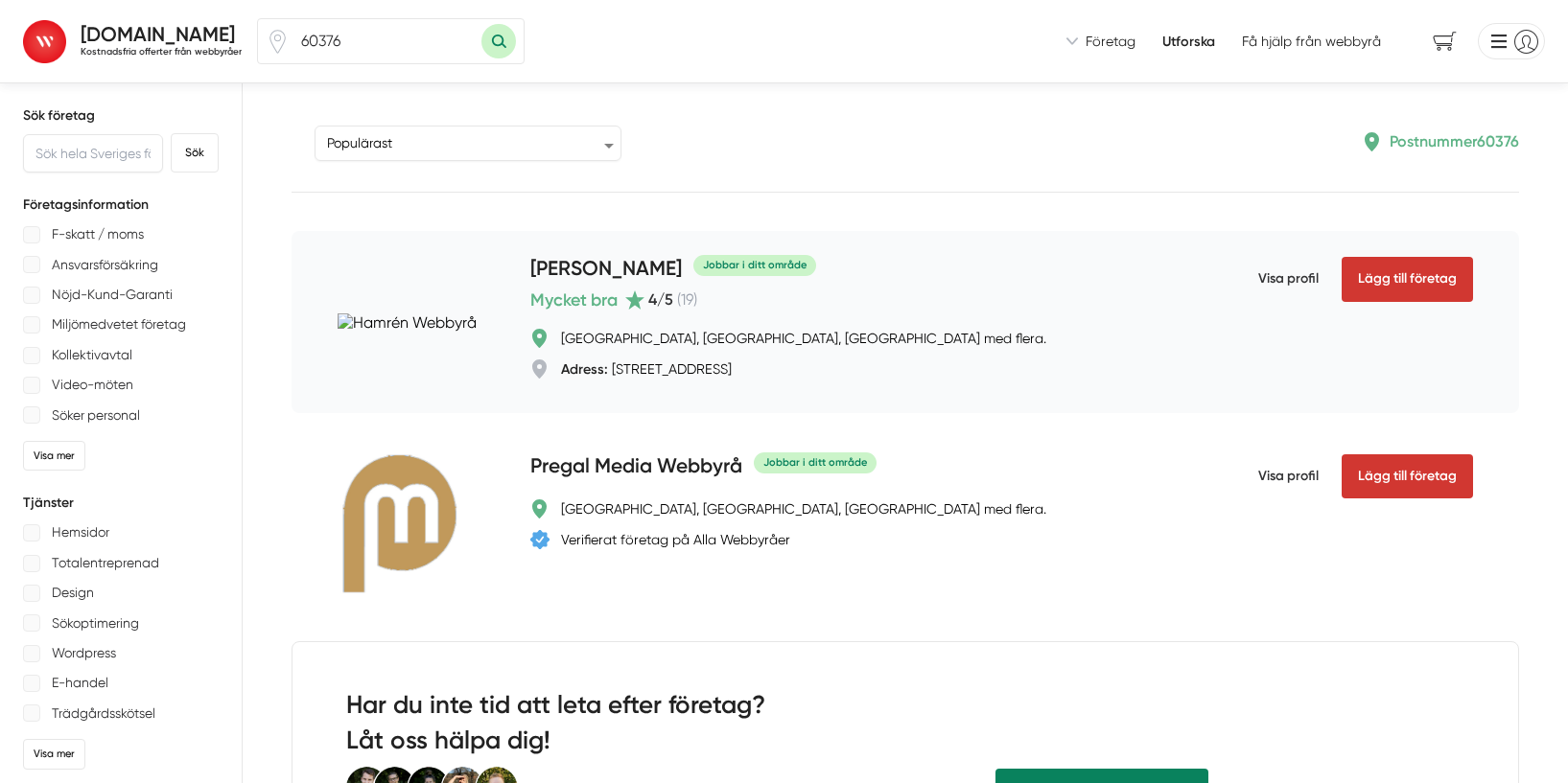
click at [906, 313] on div "Mycket bra 4 /5 ( 19 )" at bounding box center [856, 299] width 653 height 26
